Goal: Information Seeking & Learning: Learn about a topic

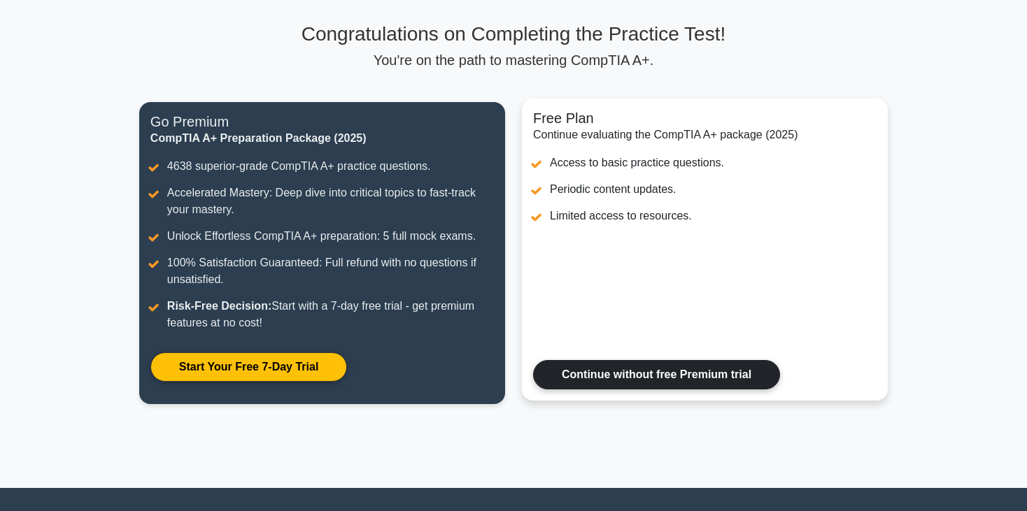
scroll to position [90, 0]
click at [690, 375] on link "Continue without free Premium trial" at bounding box center [656, 374] width 247 height 29
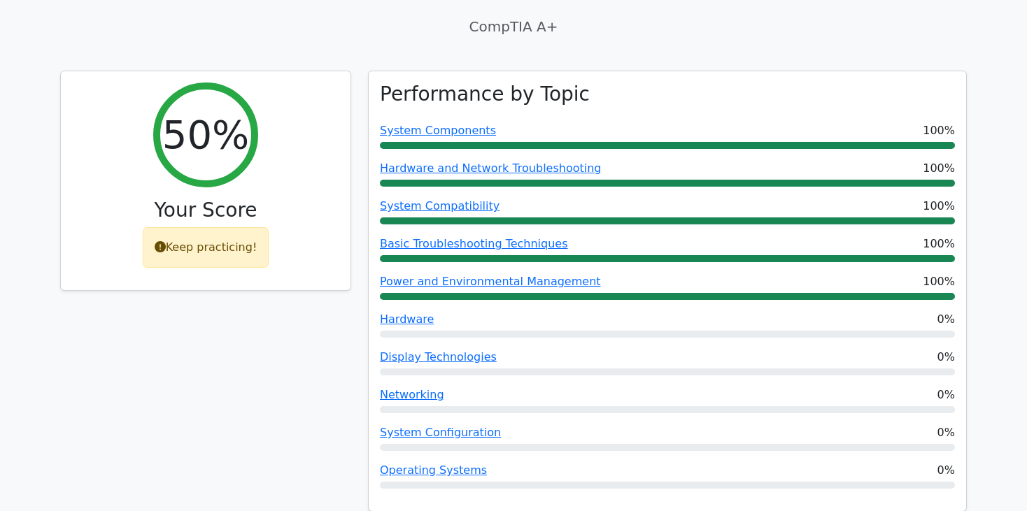
scroll to position [481, 0]
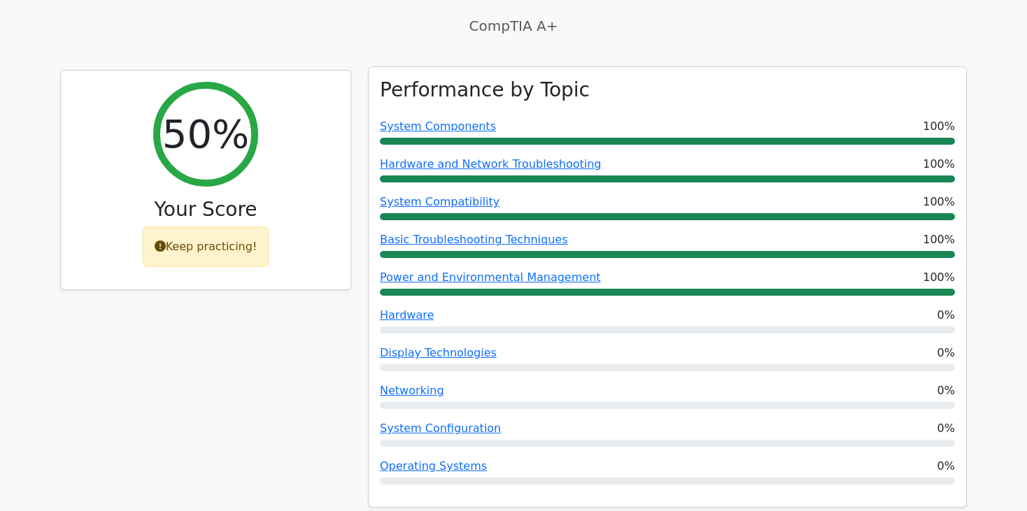
click at [488, 319] on div "Hardware 0%" at bounding box center [667, 315] width 575 height 17
click at [416, 318] on link "Hardware" at bounding box center [407, 314] width 54 height 13
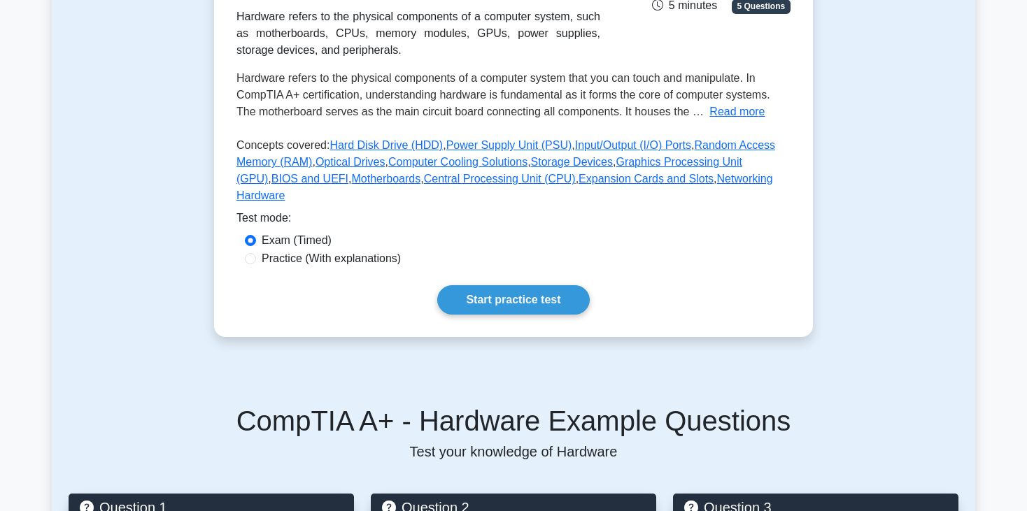
scroll to position [251, 0]
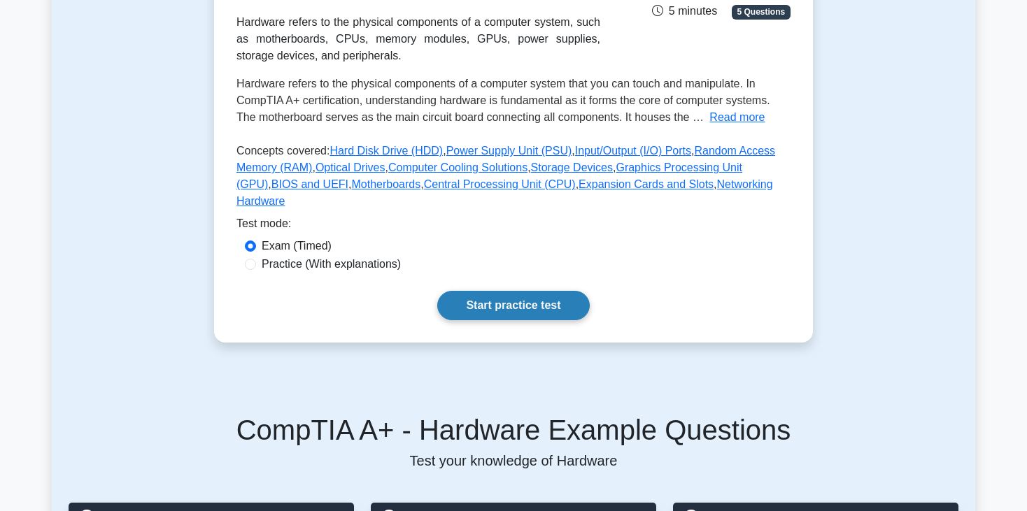
click at [514, 291] on link "Start practice test" at bounding box center [513, 305] width 152 height 29
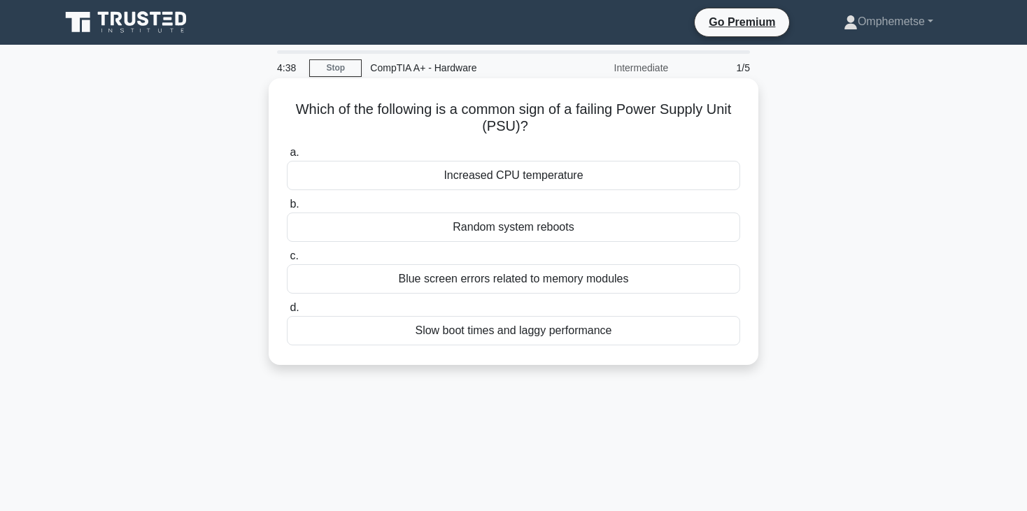
click at [571, 169] on div "Increased CPU temperature" at bounding box center [513, 175] width 453 height 29
click at [287, 157] on input "a. Increased CPU temperature" at bounding box center [287, 152] width 0 height 9
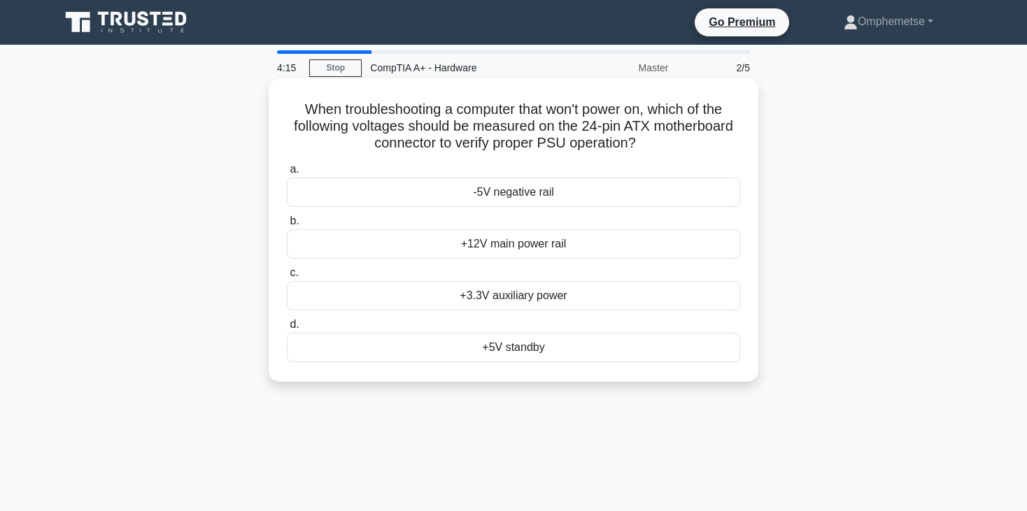
click at [564, 299] on div "+3.3V auxiliary power" at bounding box center [513, 295] width 453 height 29
click at [287, 278] on input "c. +3.3V auxiliary power" at bounding box center [287, 273] width 0 height 9
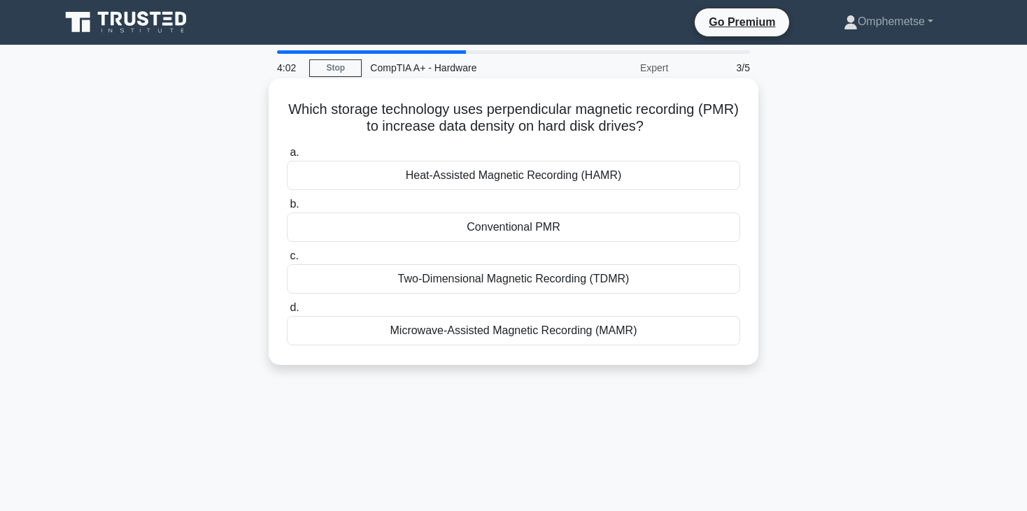
click at [508, 335] on div "Microwave-Assisted Magnetic Recording (MAMR)" at bounding box center [513, 330] width 453 height 29
click at [287, 313] on input "d. Microwave-Assisted Magnetic Recording (MAMR)" at bounding box center [287, 308] width 0 height 9
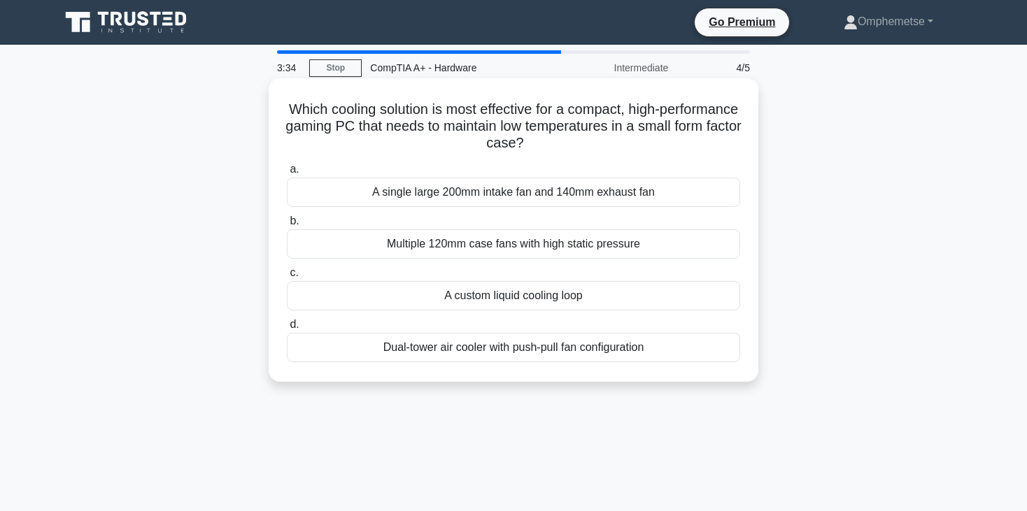
click at [537, 285] on div "A custom liquid cooling loop" at bounding box center [513, 295] width 453 height 29
click at [287, 278] on input "c. A custom liquid cooling loop" at bounding box center [287, 273] width 0 height 9
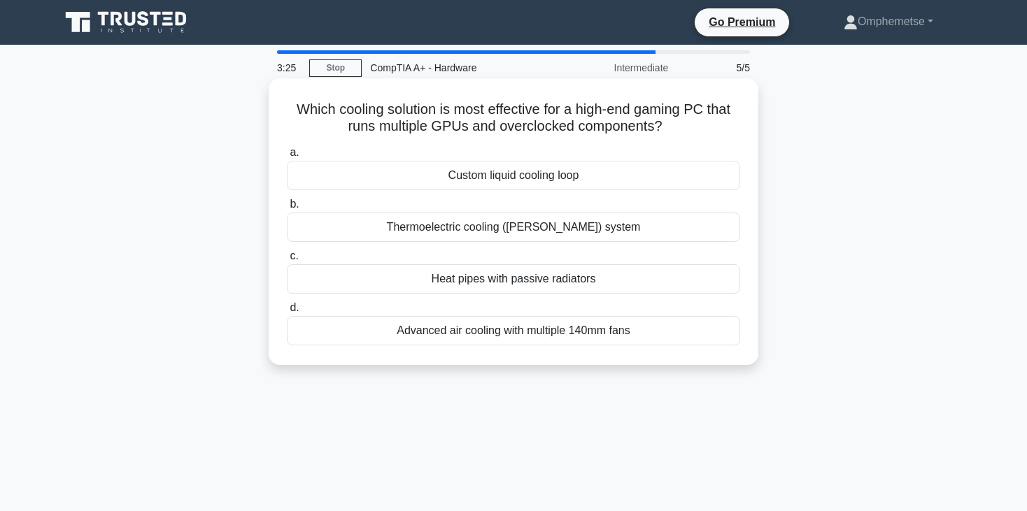
click at [529, 333] on div "Advanced air cooling with multiple 140mm fans" at bounding box center [513, 330] width 453 height 29
click at [287, 313] on input "d. Advanced air cooling with multiple 140mm fans" at bounding box center [287, 308] width 0 height 9
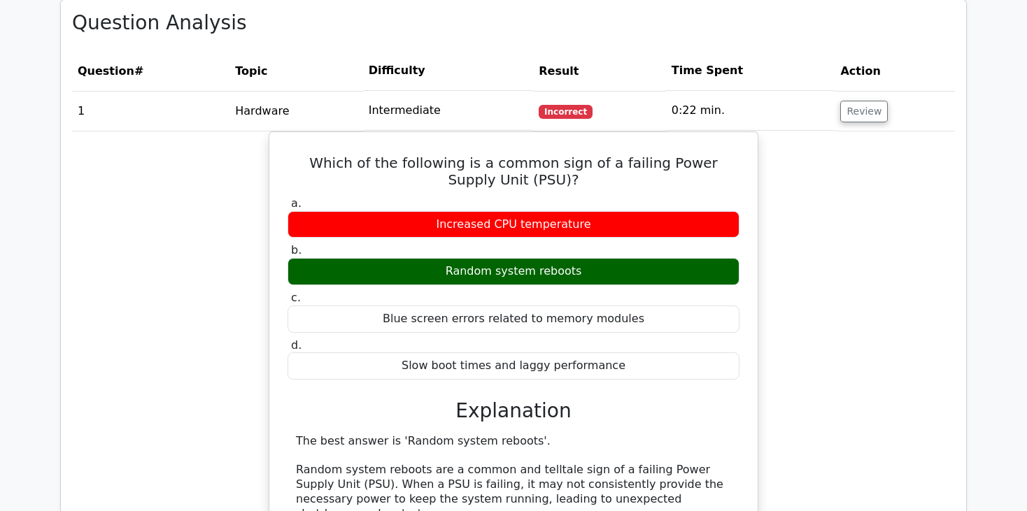
scroll to position [976, 0]
